Goal: Communication & Community: Ask a question

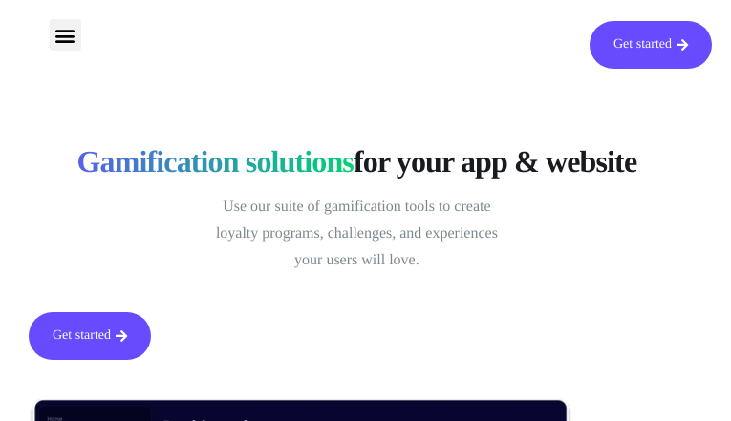
type input "ispXdAIMUivIdiH"
type input "[EMAIL_ADDRESS][DOMAIN_NAME]"
type input "gIvdempmlRyCYsY"
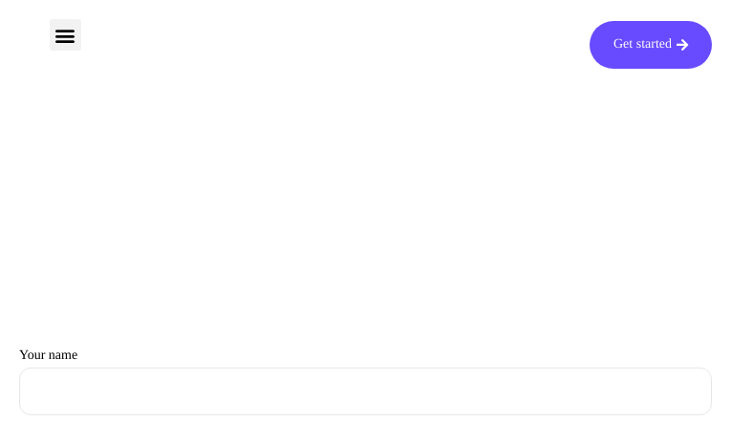
type input "stdJiFPPNmg"
type input "[EMAIL_ADDRESS][DOMAIN_NAME]"
type input "wmXmubIC"
